Goal: Navigation & Orientation: Find specific page/section

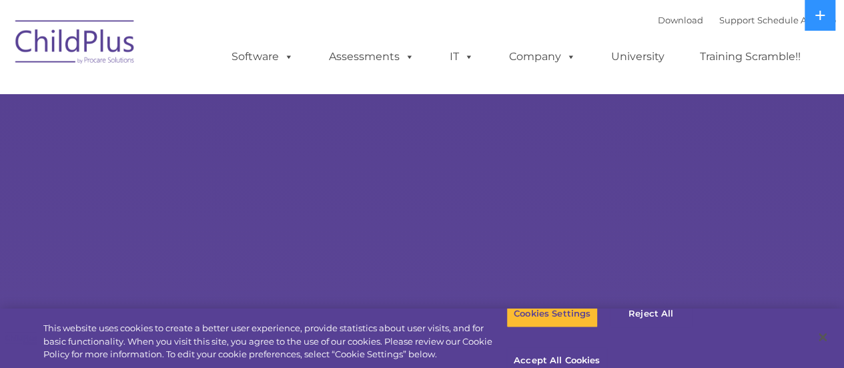
select select "MEDIUM"
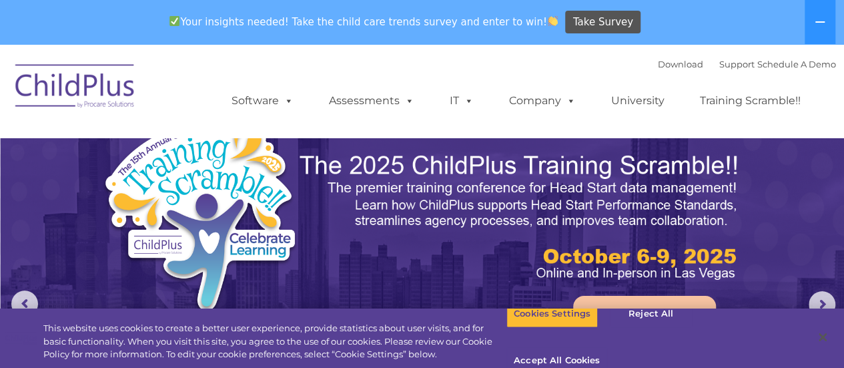
click at [81, 84] on img at bounding box center [75, 88] width 133 height 67
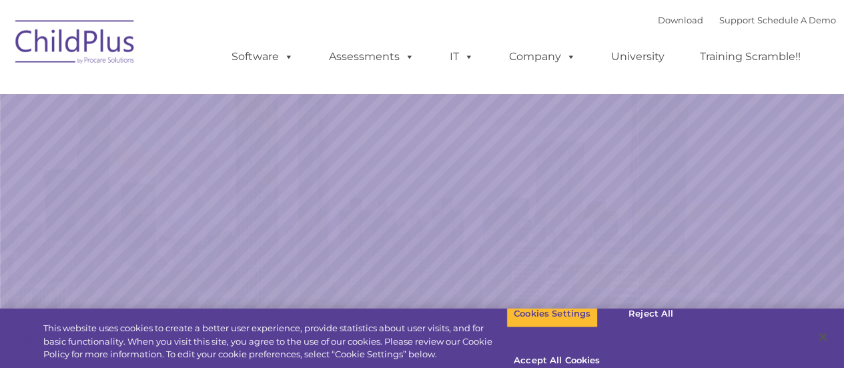
select select "MEDIUM"
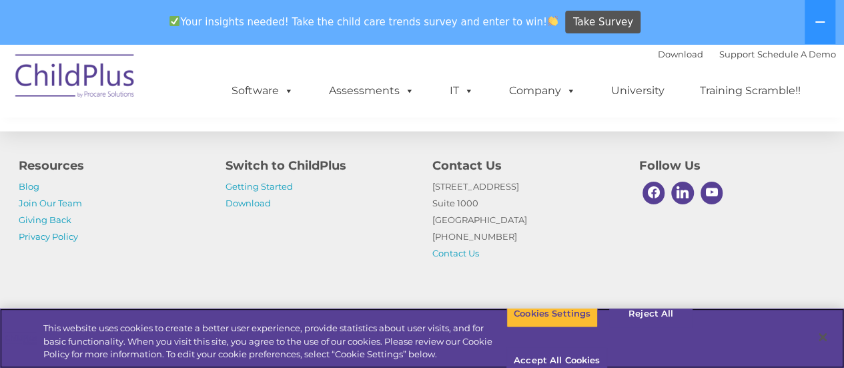
scroll to position [1660, 0]
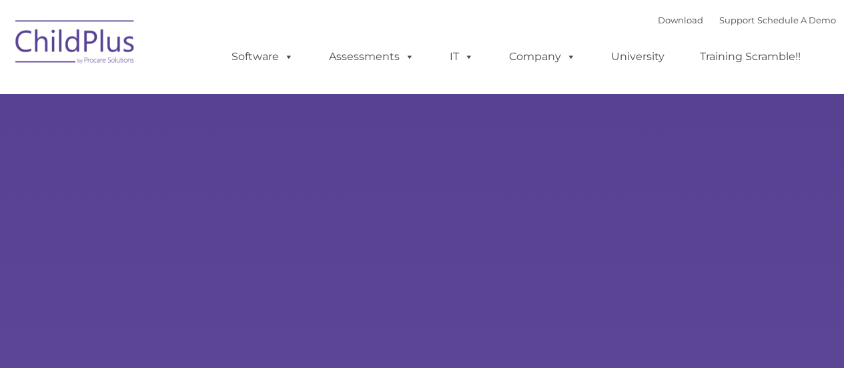
type input ""
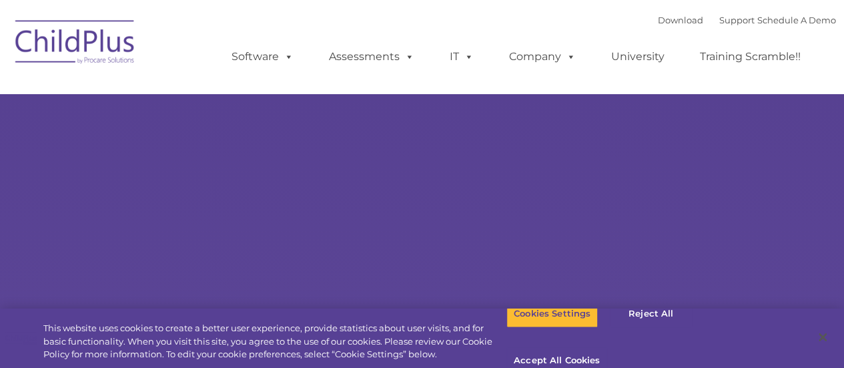
select select "MEDIUM"
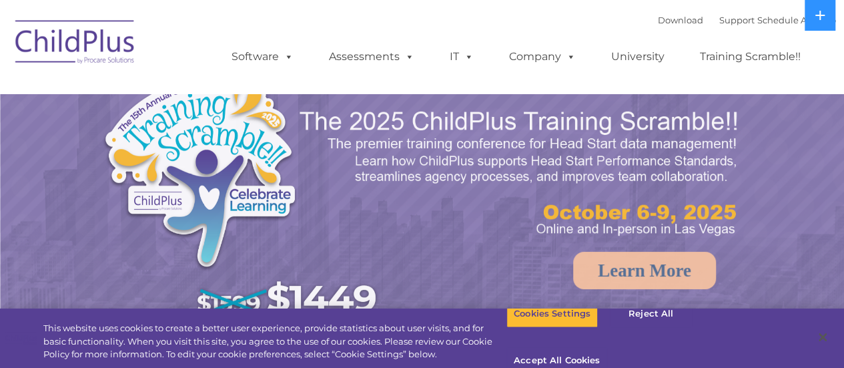
select select "MEDIUM"
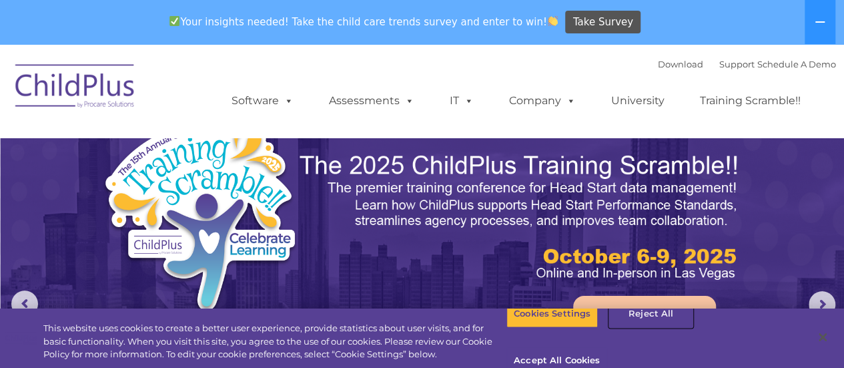
click at [652, 322] on button "Reject All" at bounding box center [650, 314] width 83 height 28
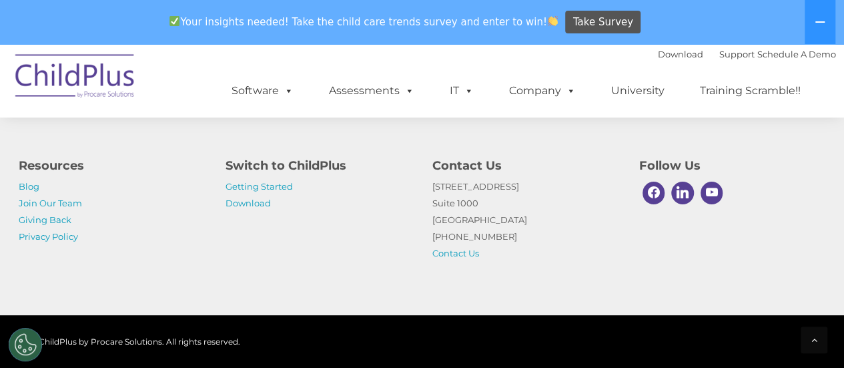
scroll to position [1660, 0]
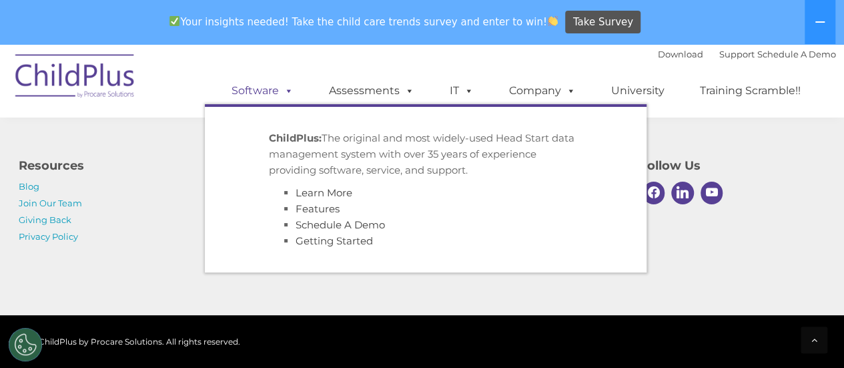
click at [284, 95] on span at bounding box center [286, 90] width 15 height 13
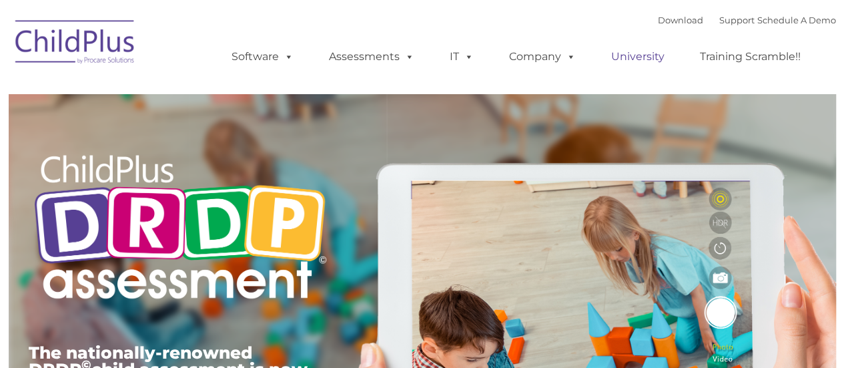
type input ""
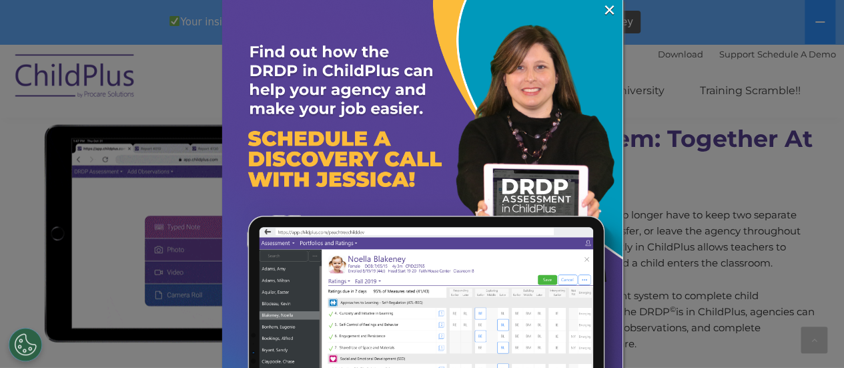
scroll to position [1140, 0]
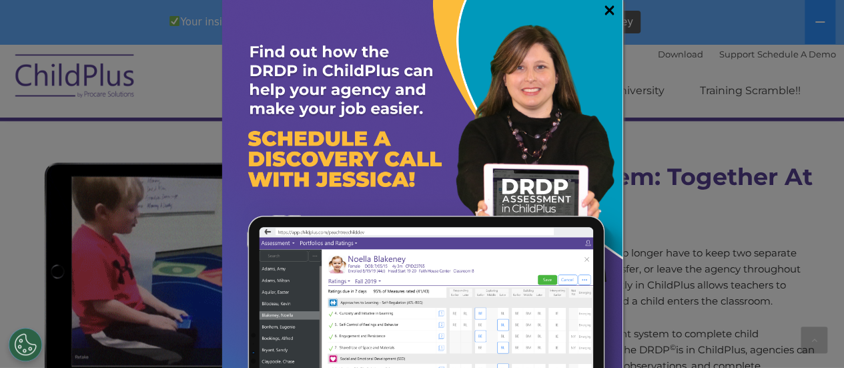
click at [602, 6] on link "×" at bounding box center [609, 9] width 15 height 13
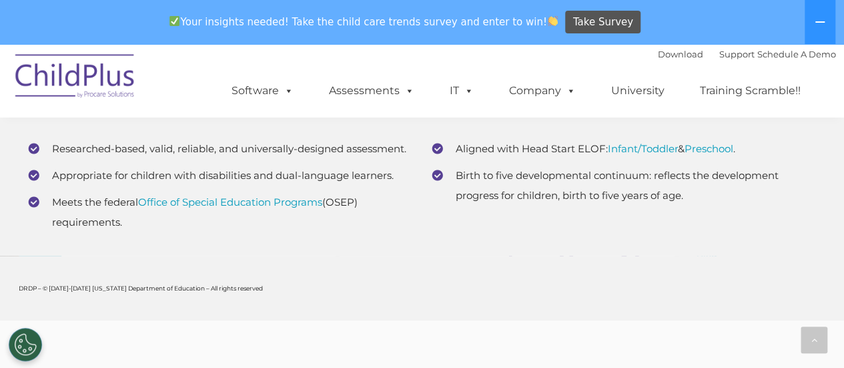
scroll to position [5483, 0]
